Goal: Task Accomplishment & Management: Complete application form

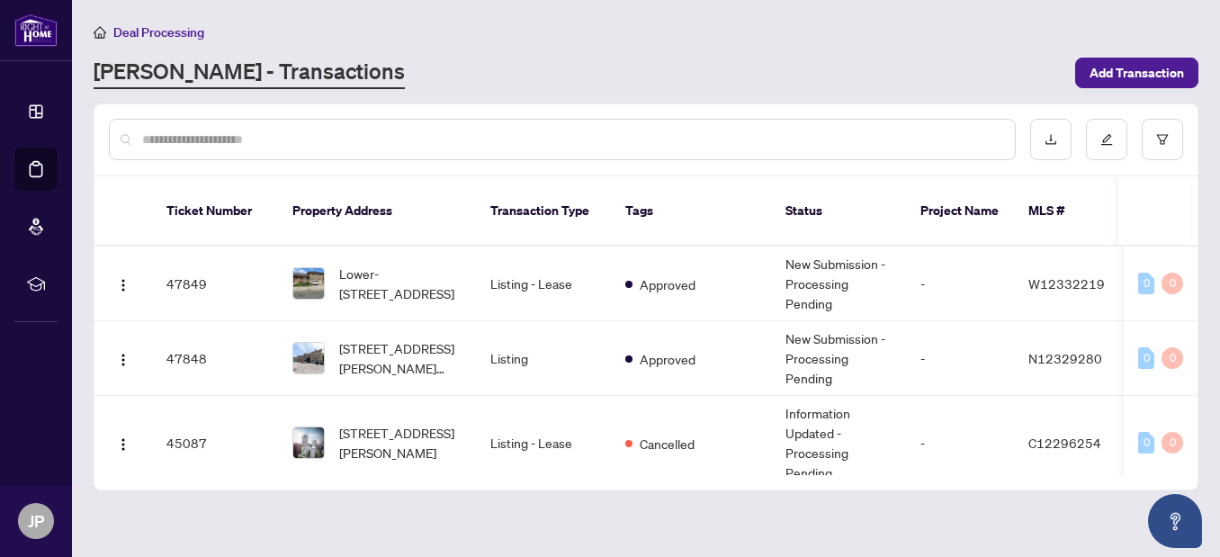
scroll to position [215, 0]
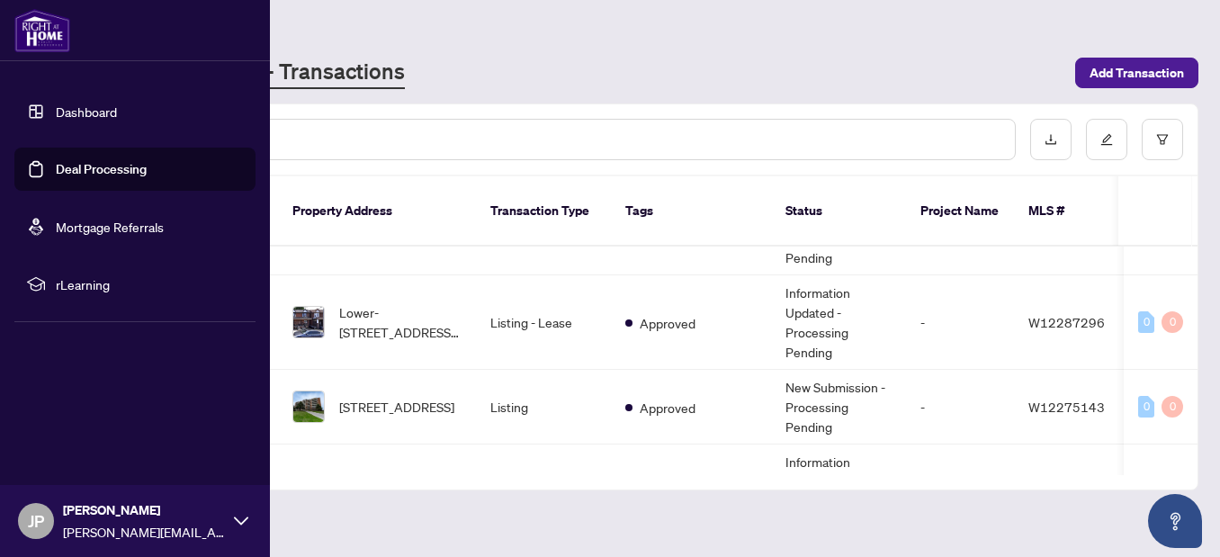
click at [68, 112] on link "Dashboard" at bounding box center [86, 111] width 61 height 16
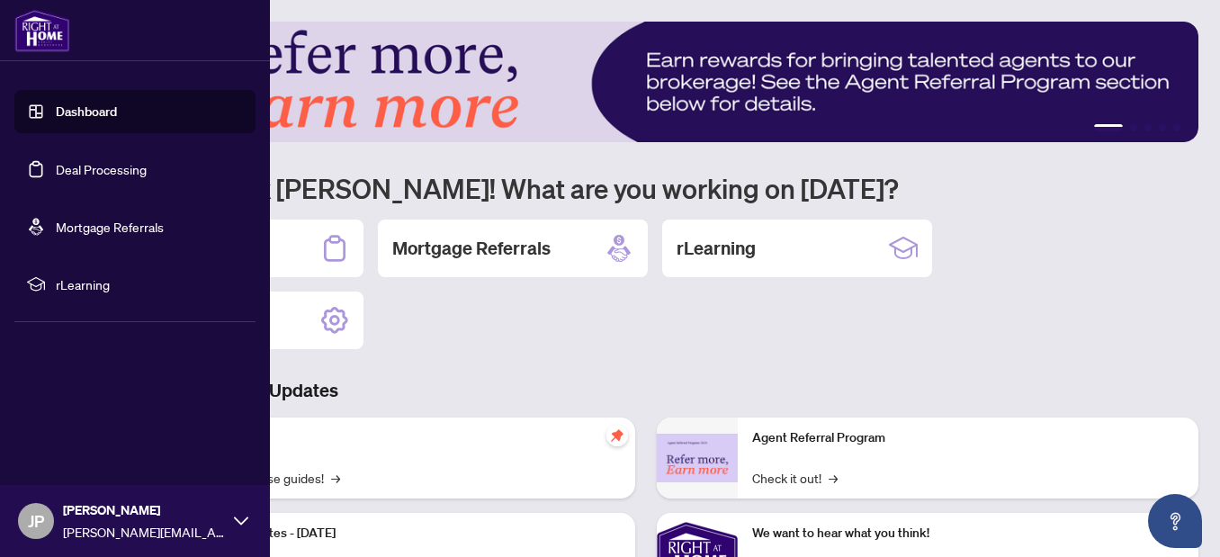
click at [96, 169] on link "Deal Processing" at bounding box center [101, 169] width 91 height 16
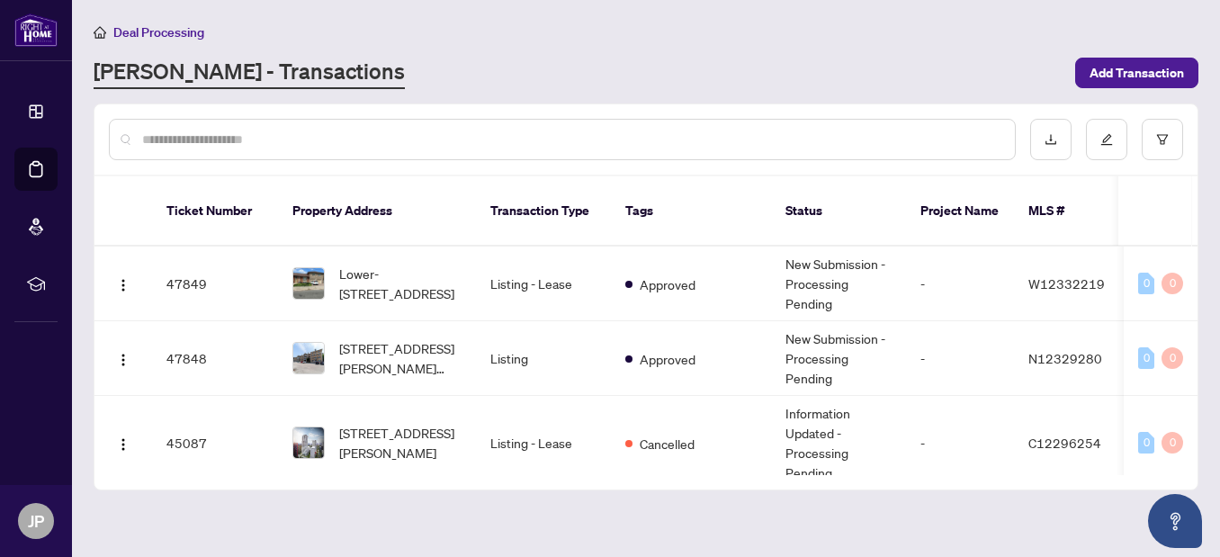
click at [328, 140] on input "text" at bounding box center [571, 140] width 859 height 20
type input "*"
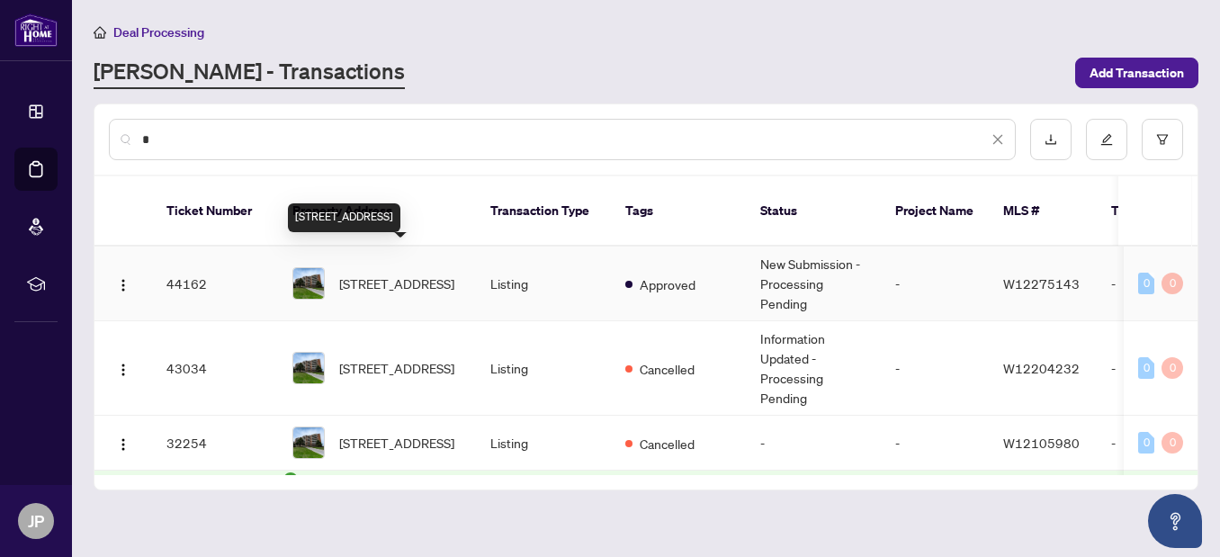
click at [364, 274] on span "[STREET_ADDRESS]" at bounding box center [396, 284] width 115 height 20
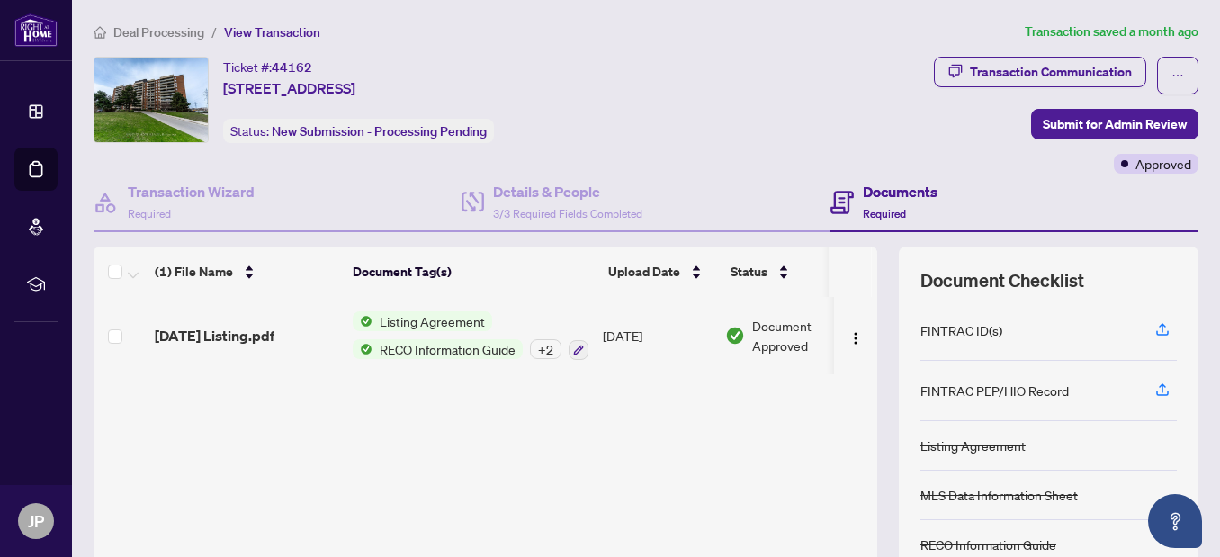
click at [482, 445] on div "(1) File Name Document Tag(s) Upload Date Status [DATE] Listing.pdf Listing Agr…" at bounding box center [486, 449] width 784 height 405
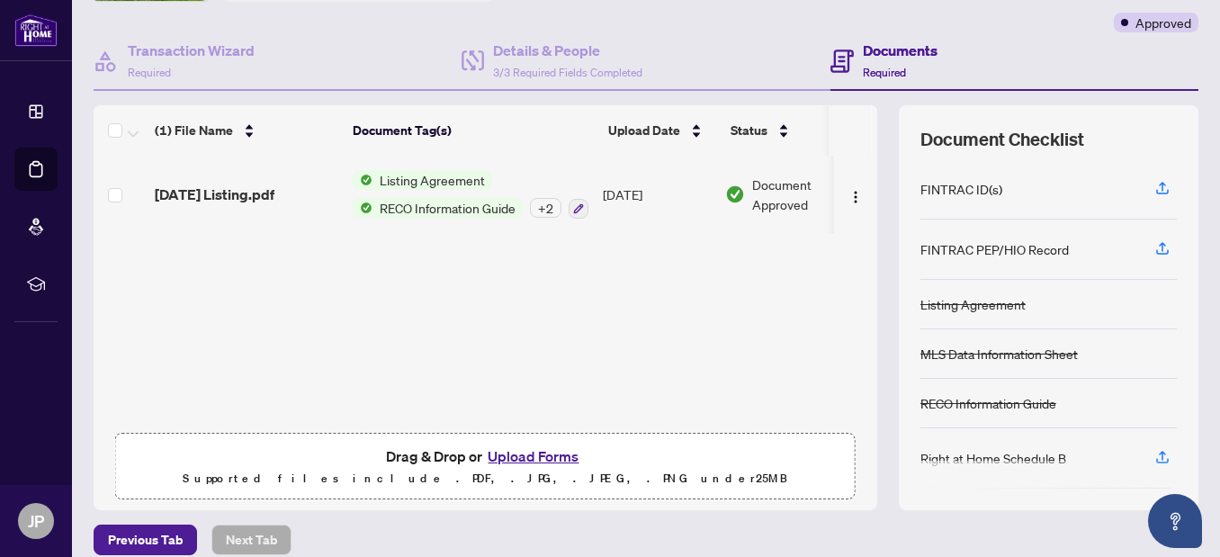
scroll to position [144, 0]
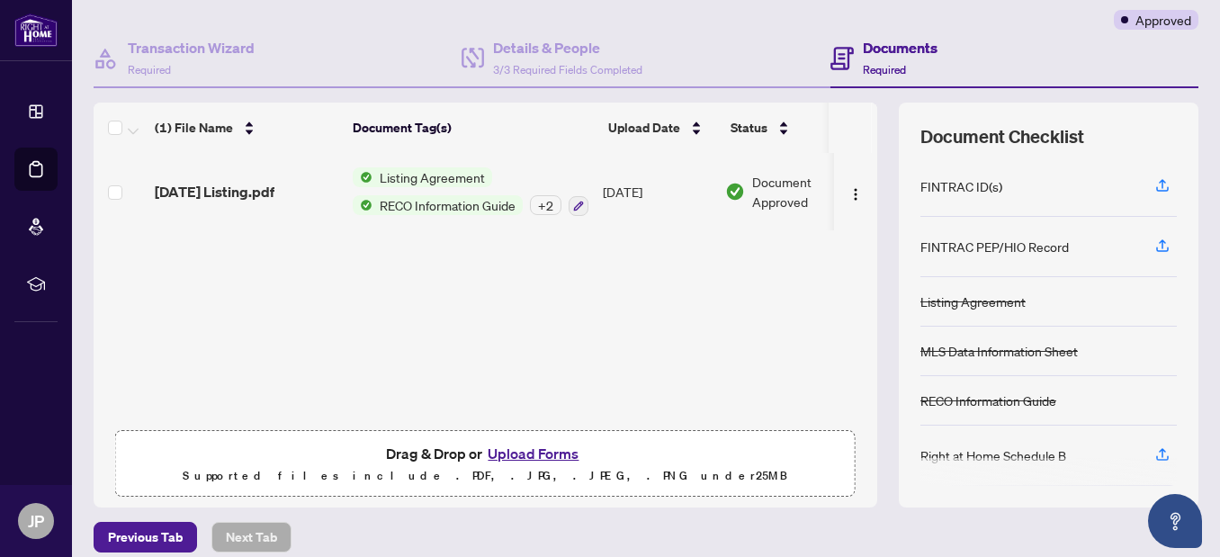
click at [519, 454] on button "Upload Forms" at bounding box center [533, 453] width 102 height 23
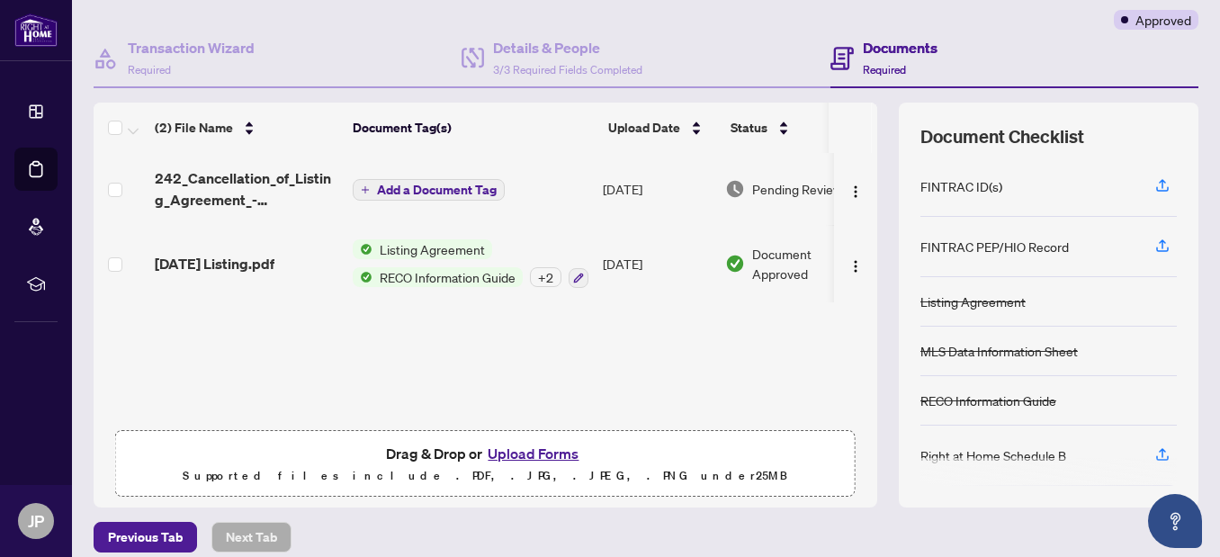
click at [780, 406] on div "(2) File Name Document Tag(s) Upload Date Status 242_Cancellation_of_Listing_Ag…" at bounding box center [486, 305] width 784 height 405
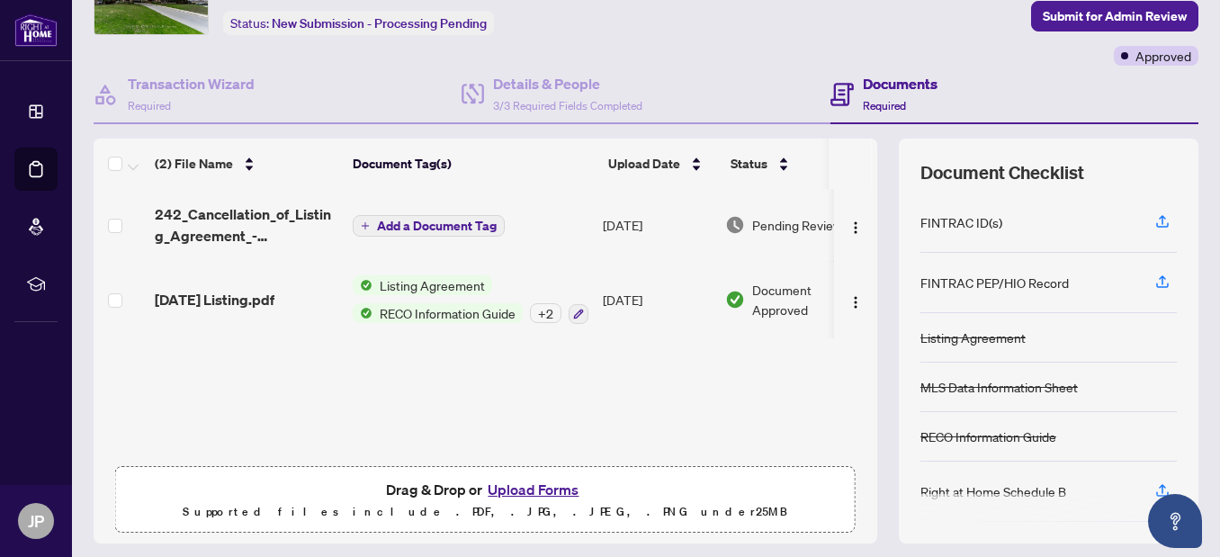
scroll to position [72, 0]
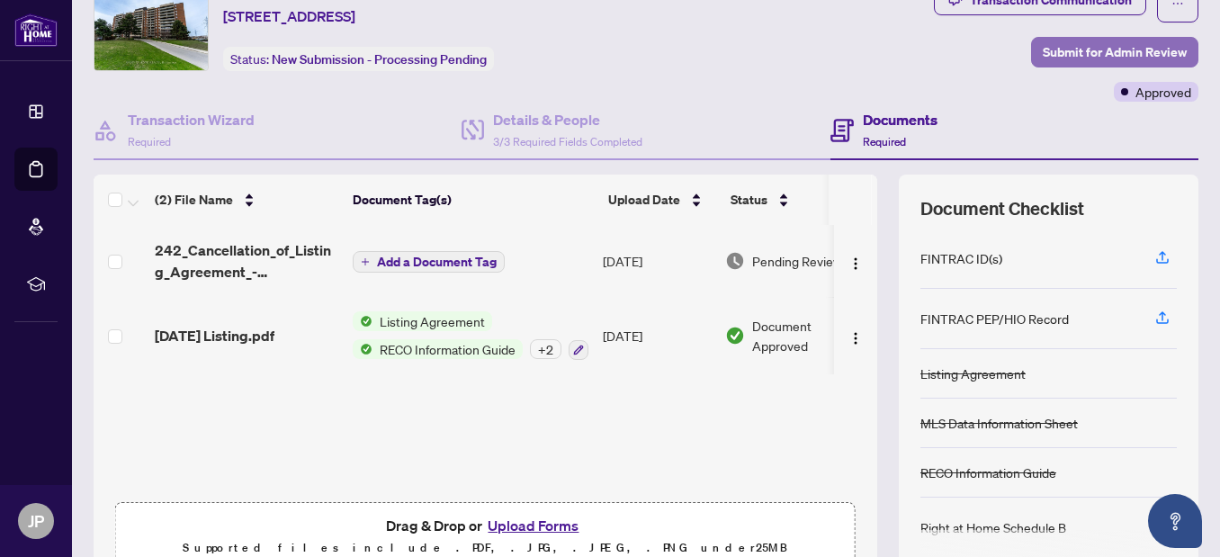
click at [1066, 53] on span "Submit for Admin Review" at bounding box center [1115, 52] width 144 height 29
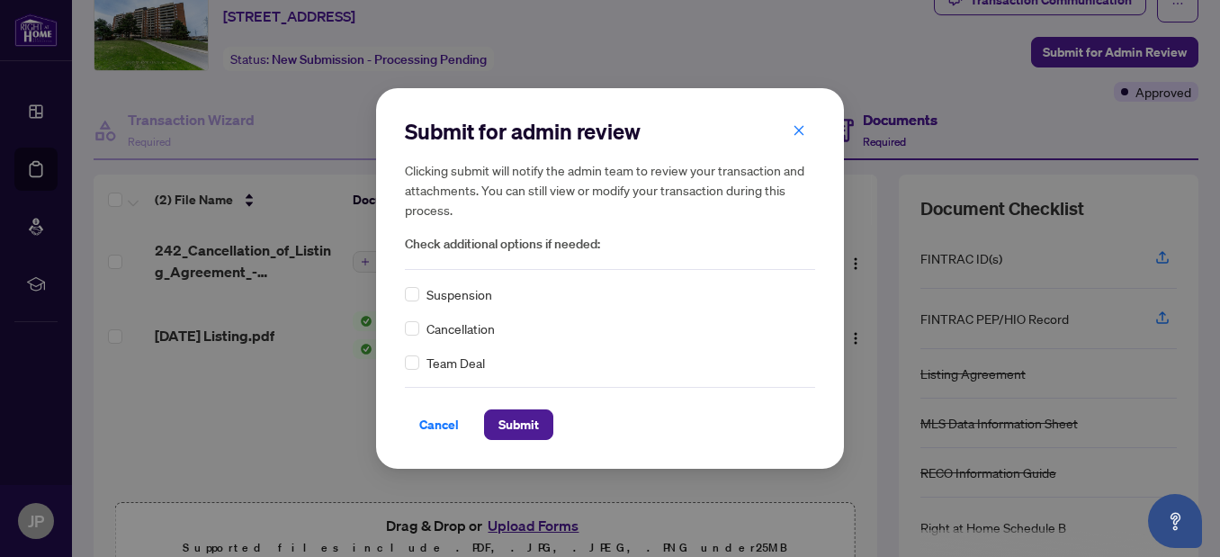
click at [455, 337] on span "Cancellation" at bounding box center [461, 329] width 68 height 20
click at [518, 420] on span "Submit" at bounding box center [519, 424] width 40 height 29
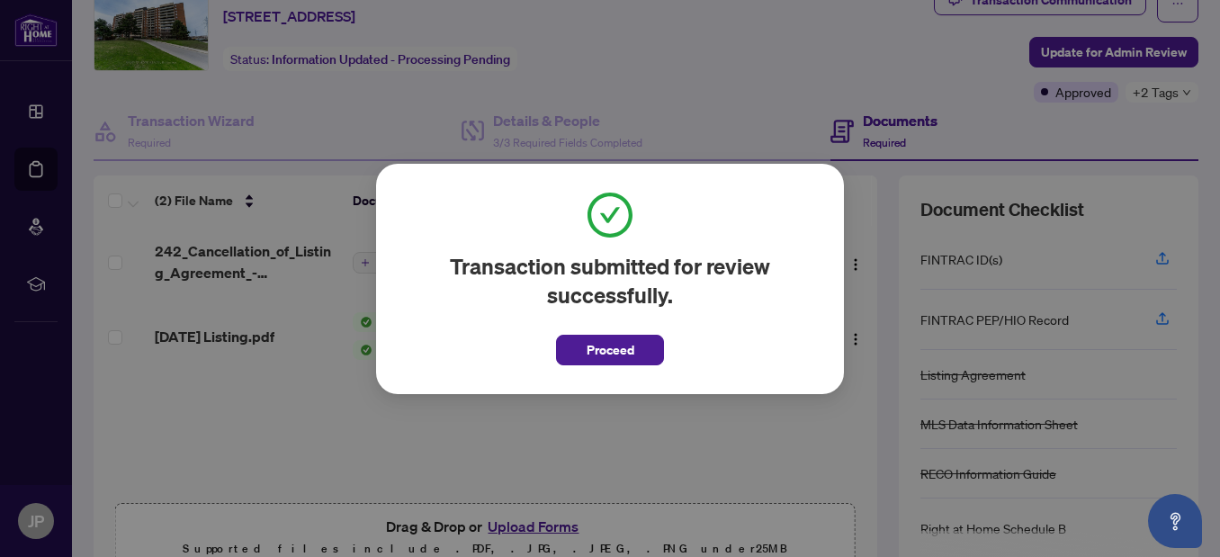
click at [680, 124] on div "Transaction submitted for review successfully. Proceed Cancel OK" at bounding box center [610, 278] width 1220 height 557
click at [628, 353] on span "Proceed" at bounding box center [611, 350] width 48 height 29
